Goal: Task Accomplishment & Management: Complete application form

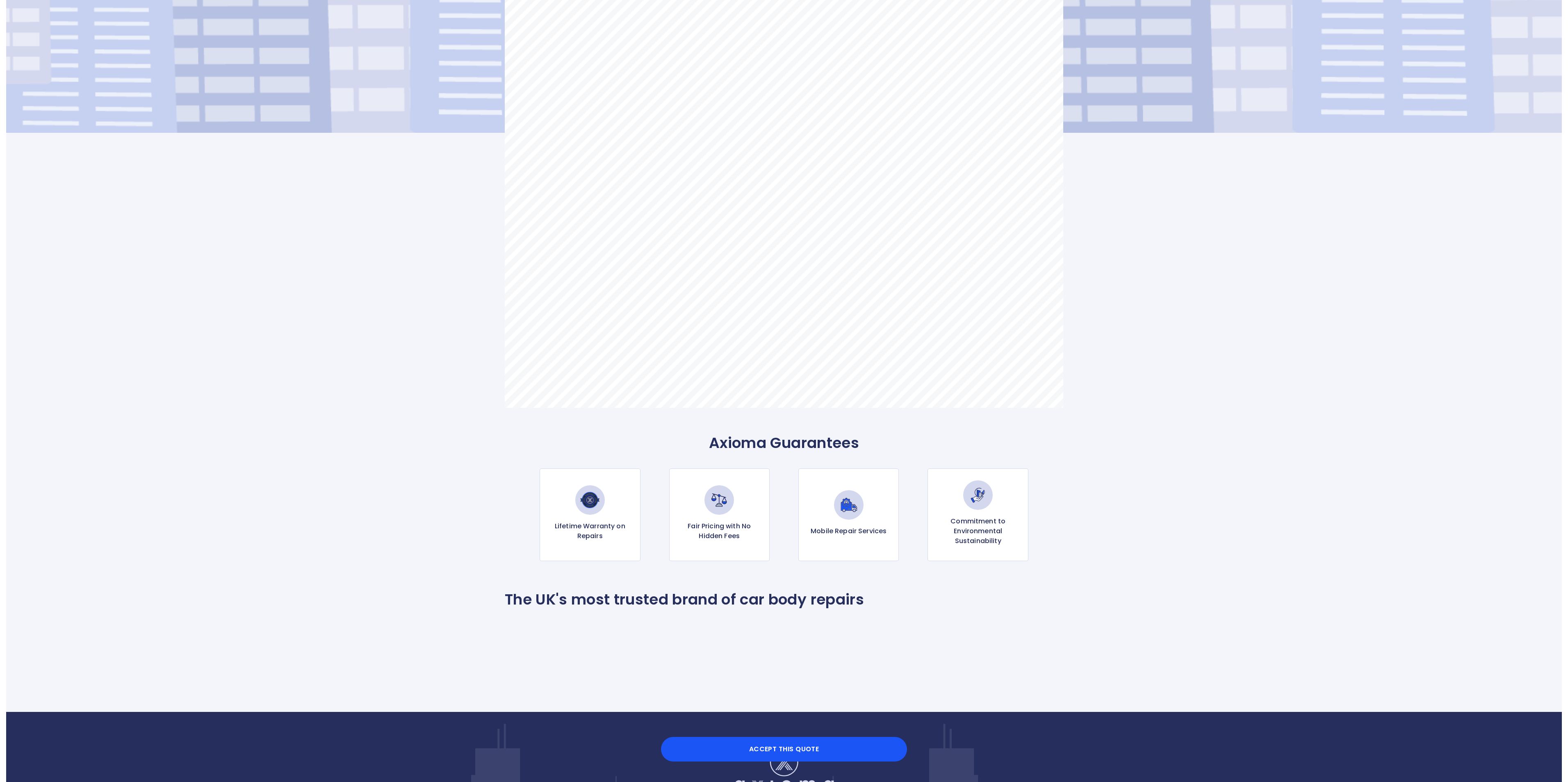
scroll to position [492, 0]
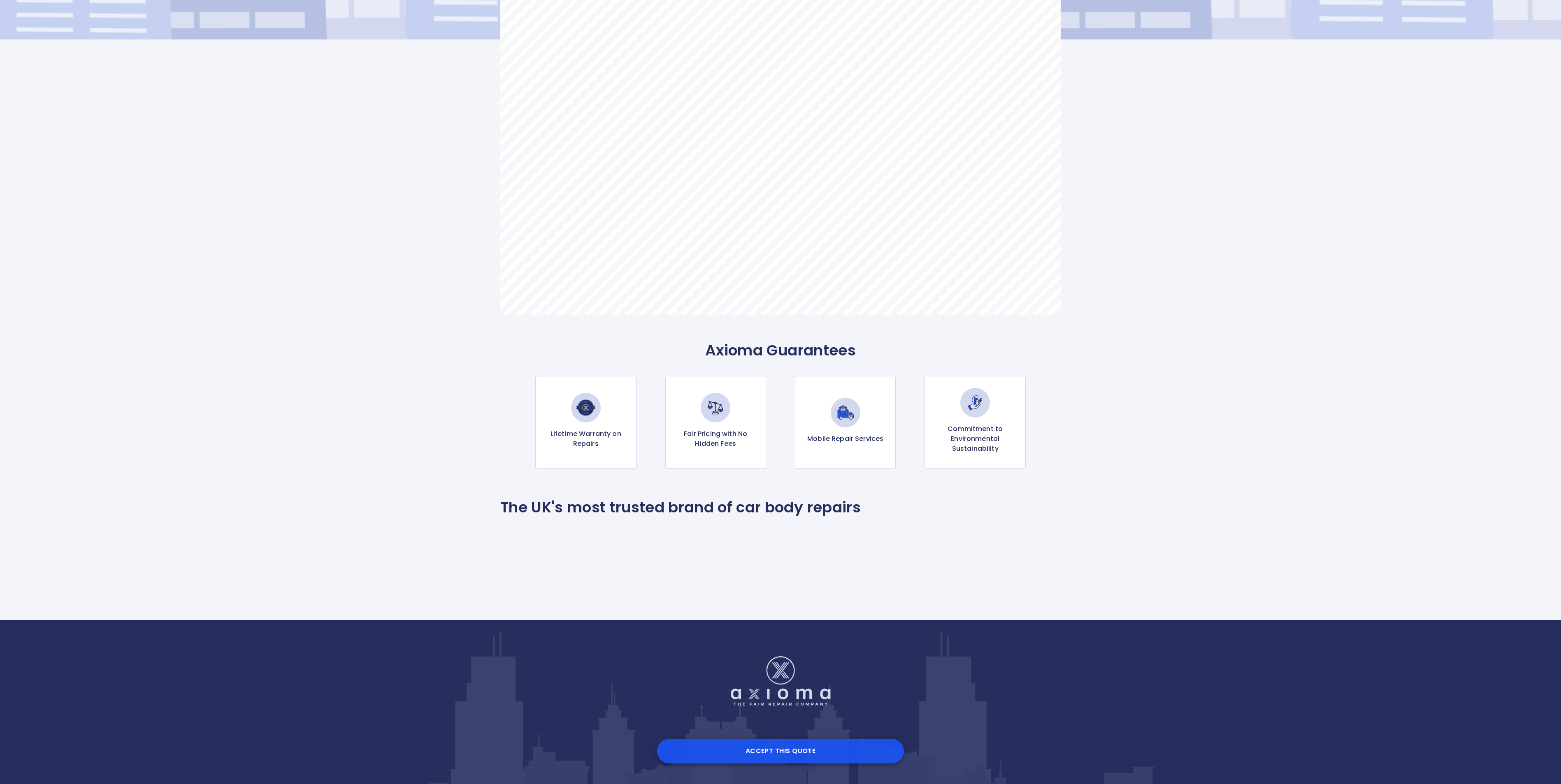
click at [796, 754] on button "Accept this Quote" at bounding box center [780, 751] width 246 height 24
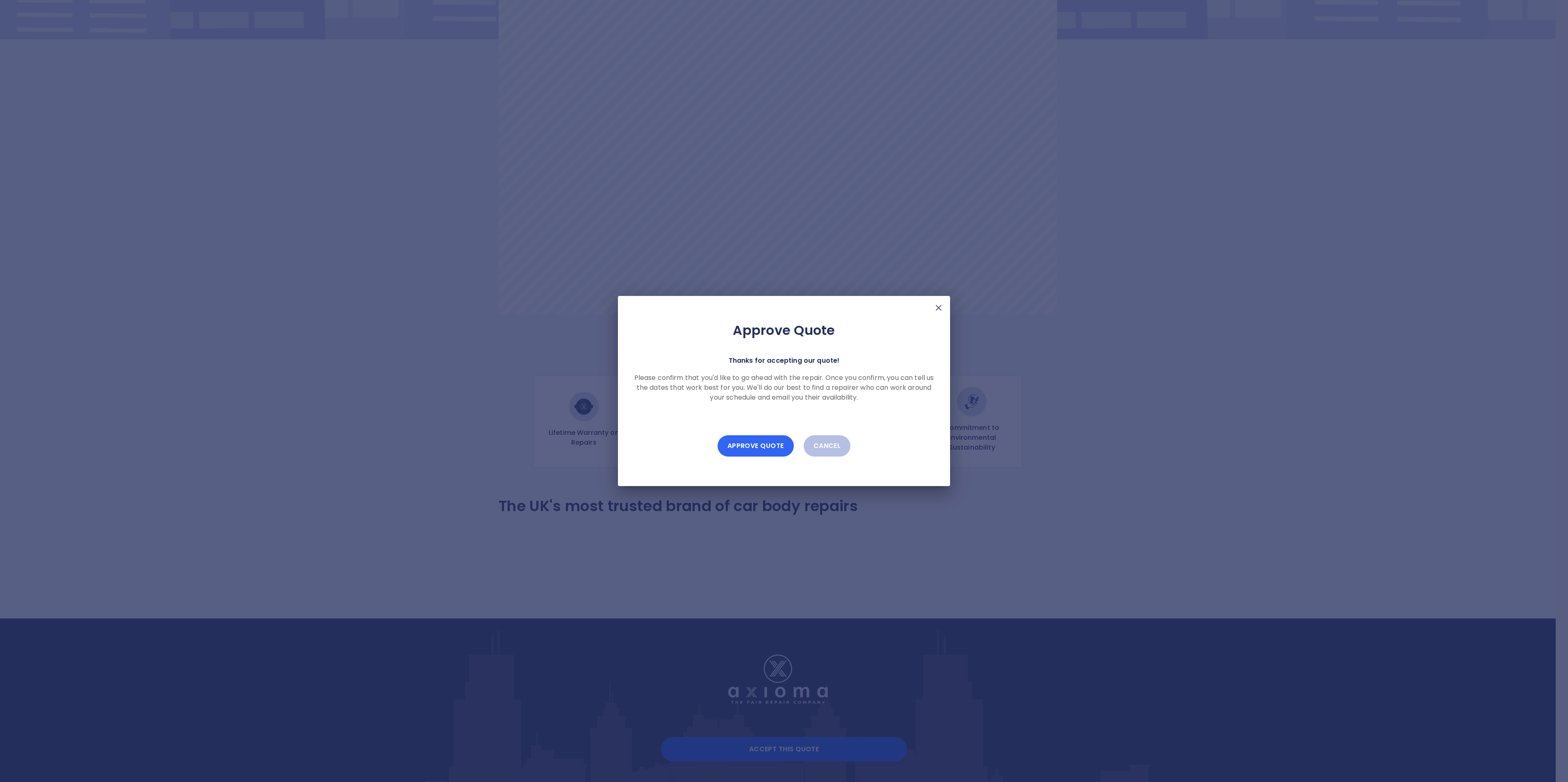
click at [767, 450] on button "Approve Quote" at bounding box center [756, 447] width 76 height 21
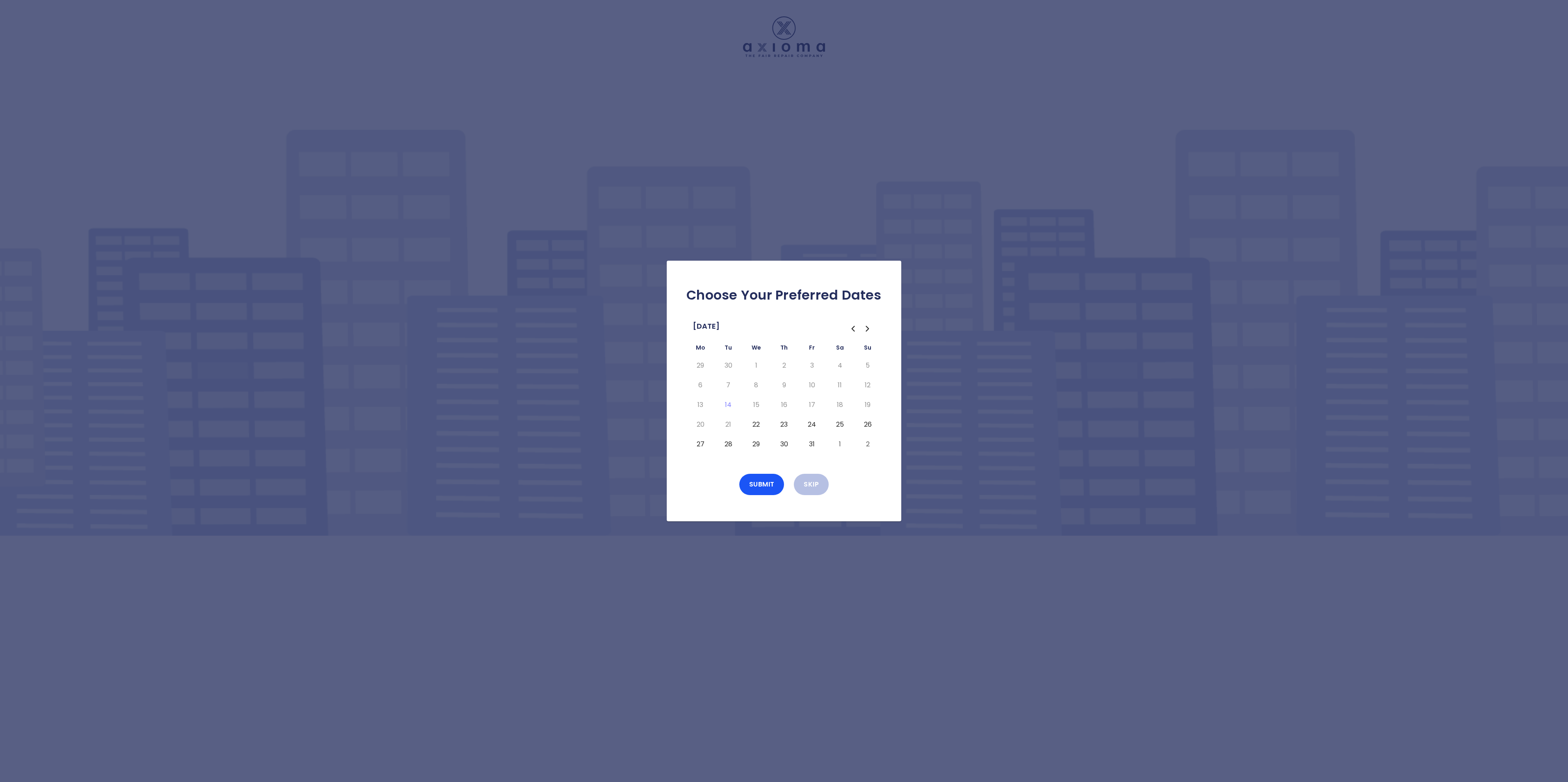
click at [757, 424] on button "22" at bounding box center [756, 424] width 15 height 13
click at [756, 484] on button "Submit" at bounding box center [762, 485] width 45 height 21
